Goal: Navigation & Orientation: Find specific page/section

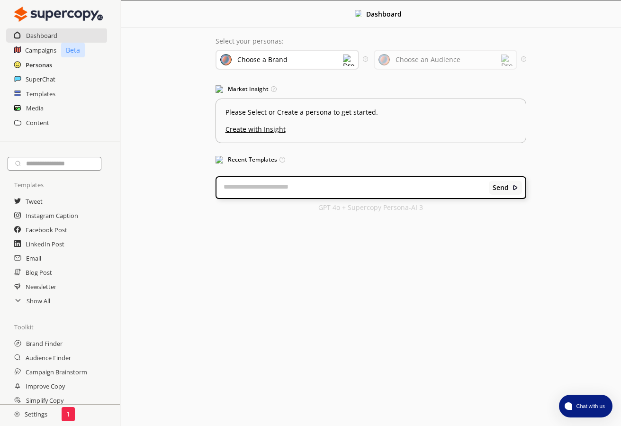
click at [45, 66] on h2 "Personas" at bounding box center [39, 65] width 27 height 14
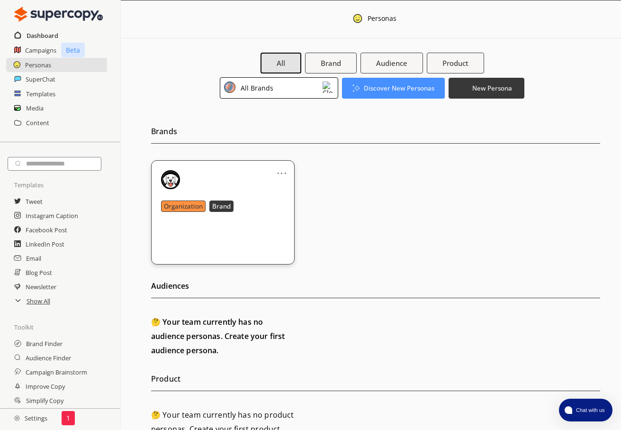
click at [49, 31] on h2 "Dashboard" at bounding box center [43, 35] width 32 height 14
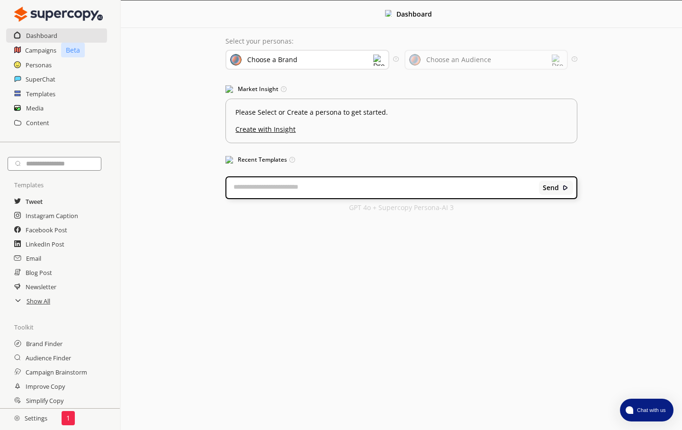
click at [41, 199] on h2 "Tweet" at bounding box center [34, 201] width 17 height 14
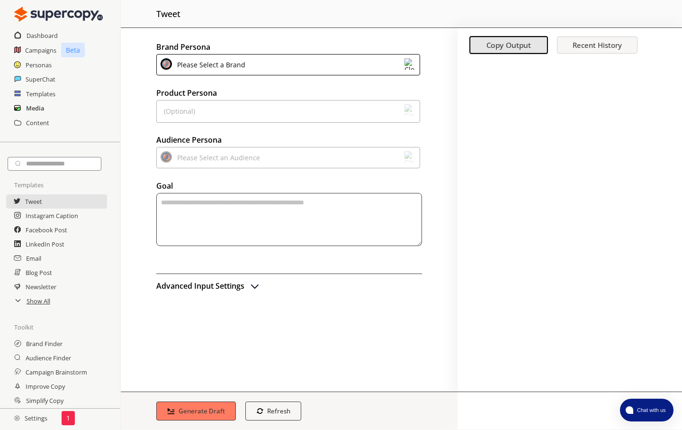
click at [38, 108] on h2 "Media" at bounding box center [35, 108] width 18 height 14
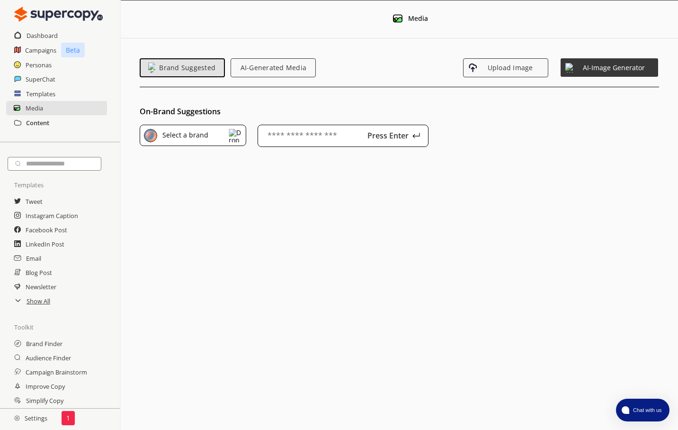
click at [36, 126] on h2 "Content" at bounding box center [37, 123] width 23 height 14
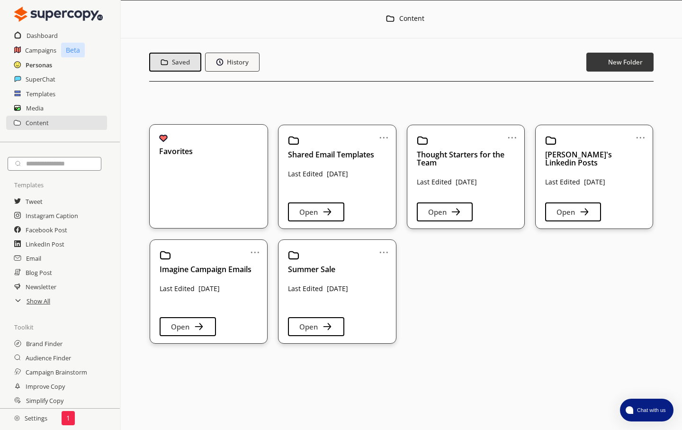
click at [39, 63] on h2 "Personas" at bounding box center [39, 65] width 27 height 14
